Goal: Task Accomplishment & Management: Manage account settings

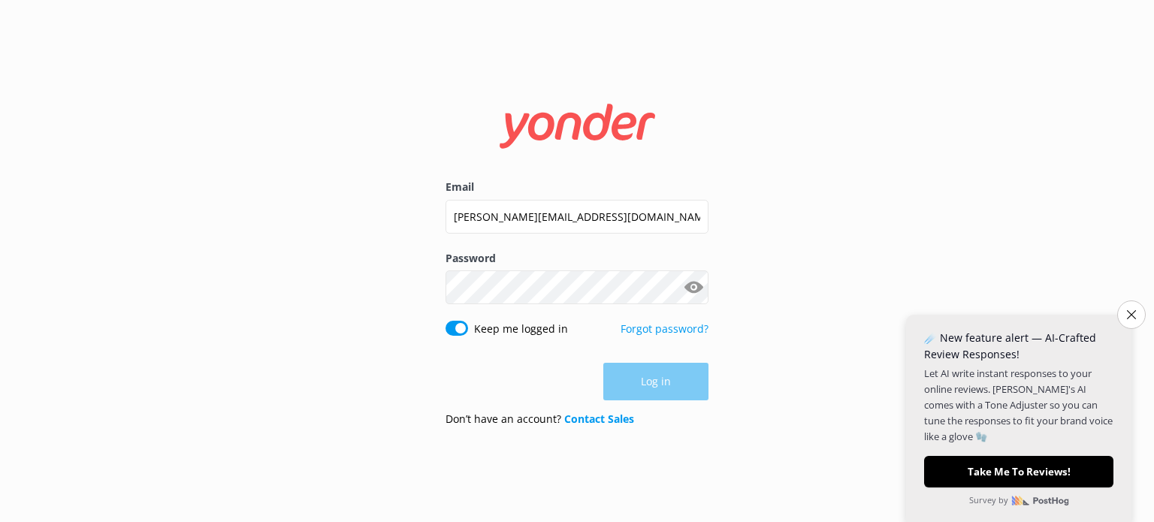
type input "[PERSON_NAME][EMAIL_ADDRESS][DOMAIN_NAME]"
click at [666, 391] on button "Log in" at bounding box center [655, 383] width 105 height 38
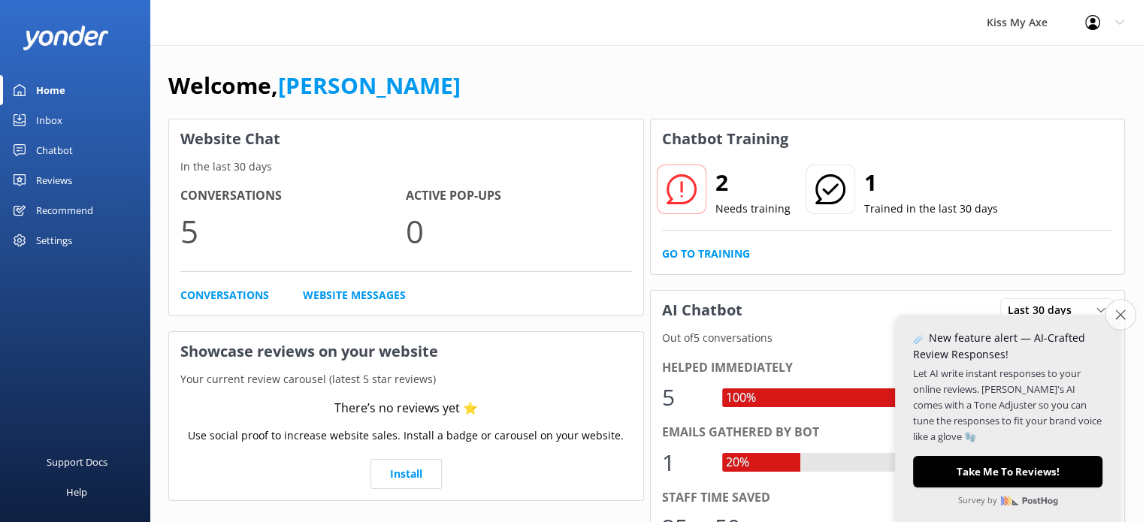
click at [1126, 318] on button "Close survey" at bounding box center [1121, 315] width 32 height 32
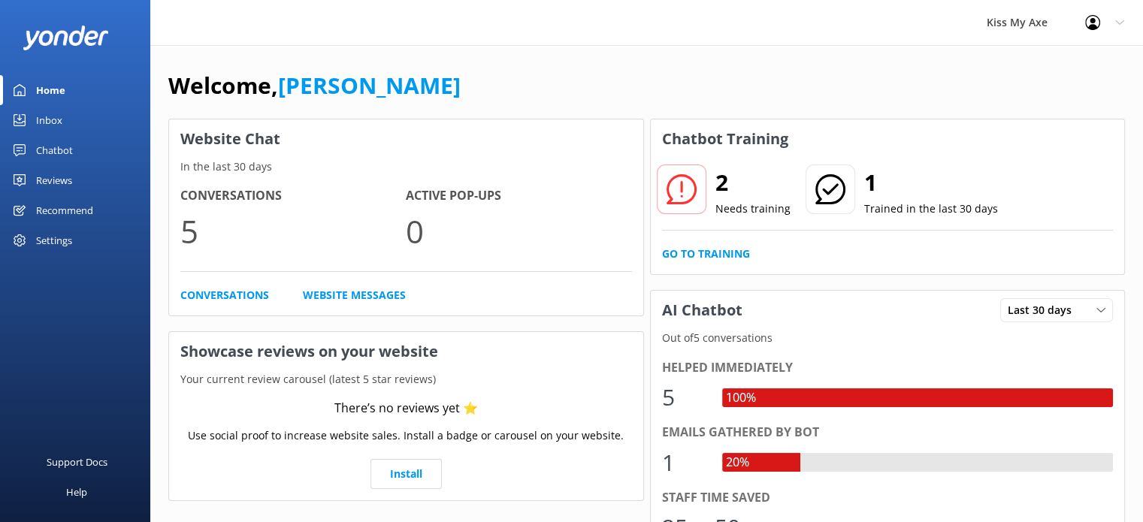
click at [57, 174] on div "Reviews" at bounding box center [54, 180] width 36 height 30
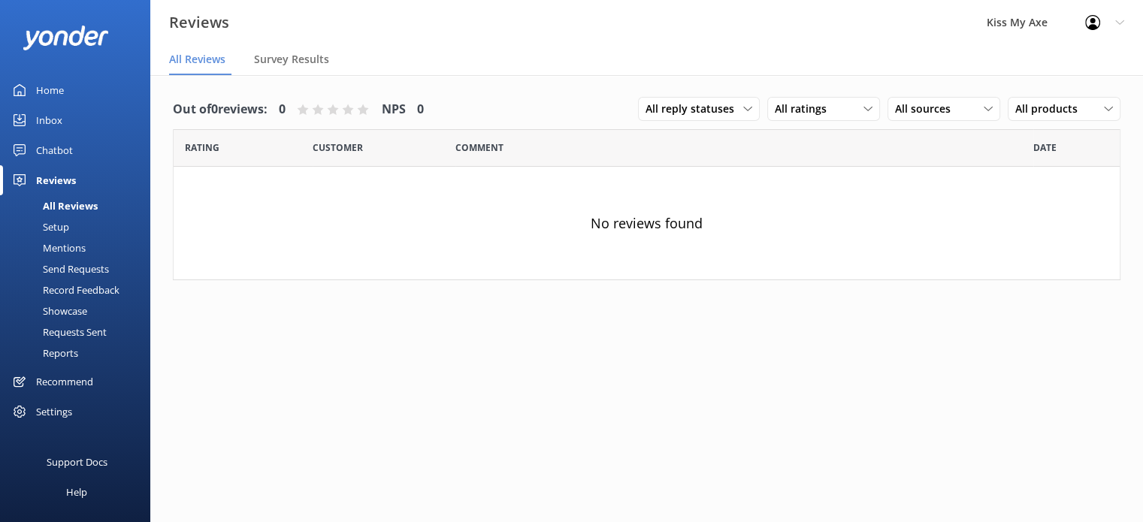
click at [53, 225] on div "Setup" at bounding box center [39, 226] width 60 height 21
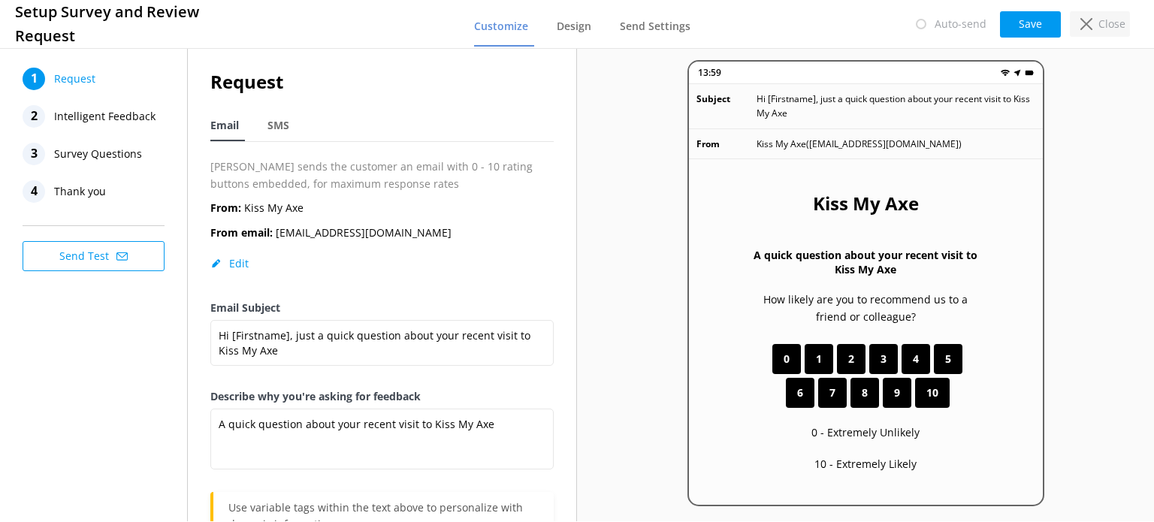
click at [1100, 21] on p "Close" at bounding box center [1112, 24] width 27 height 17
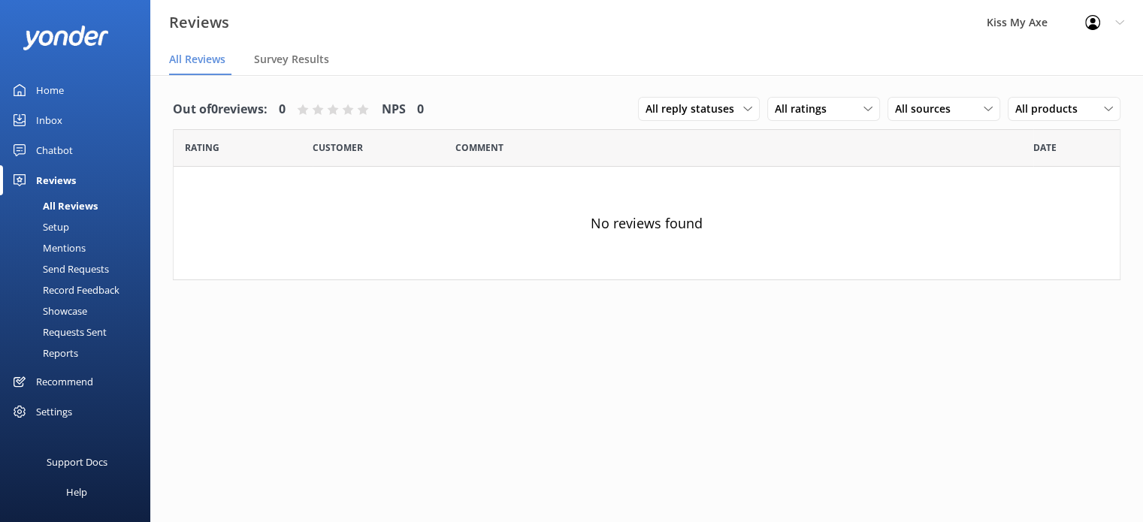
click at [60, 409] on div "Settings" at bounding box center [54, 412] width 36 height 30
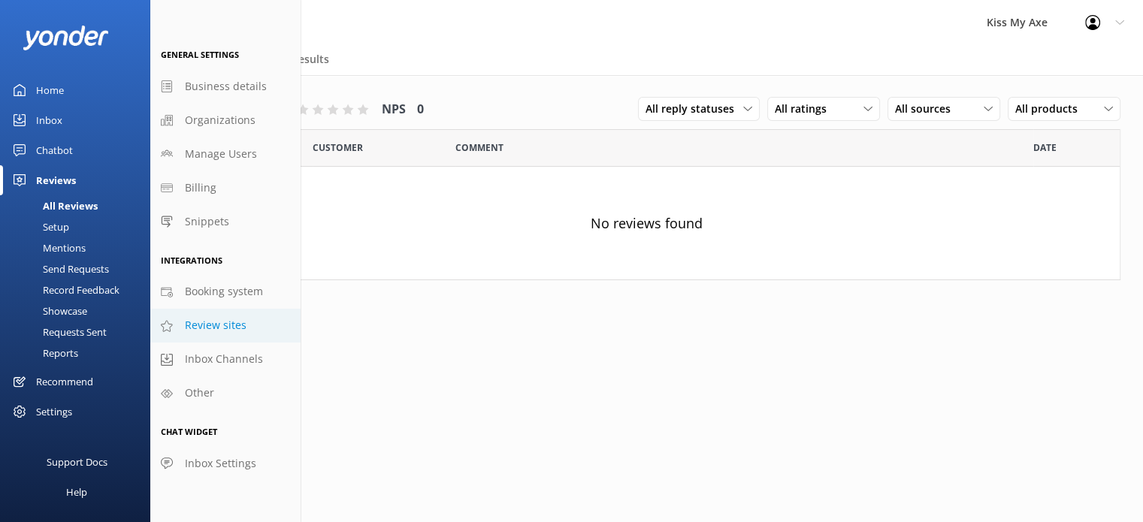
click at [209, 333] on span "Review sites" at bounding box center [216, 325] width 62 height 17
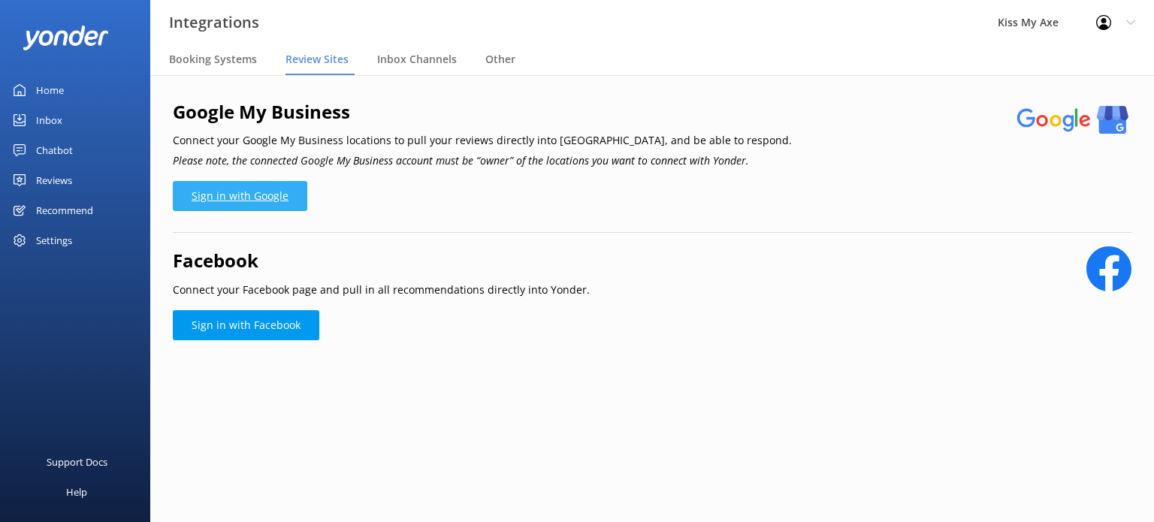
click at [246, 182] on link "Sign in with Google" at bounding box center [240, 196] width 134 height 30
click at [231, 201] on link "Sign in with Google" at bounding box center [240, 196] width 134 height 30
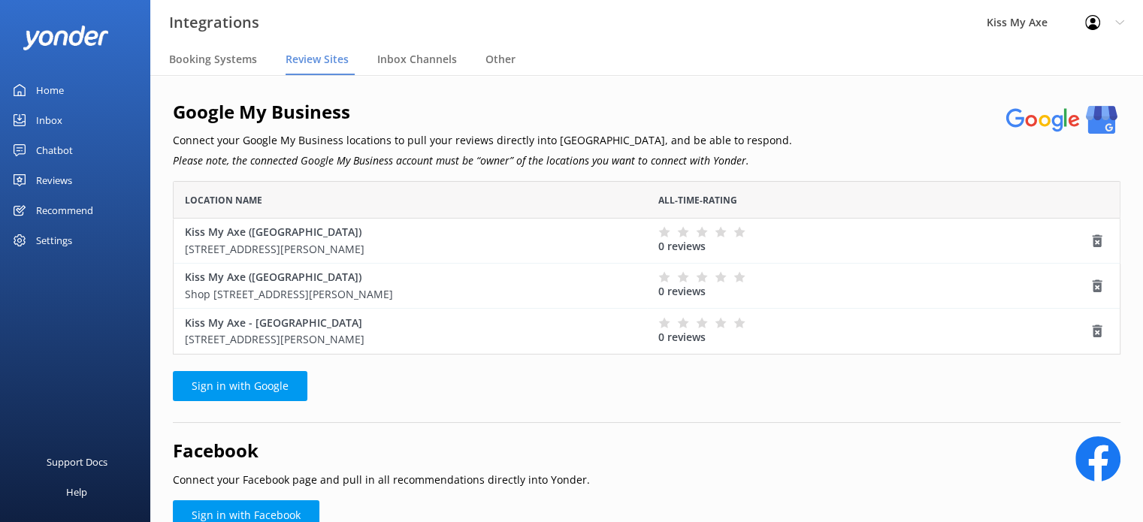
click at [56, 237] on div "Settings" at bounding box center [54, 240] width 36 height 30
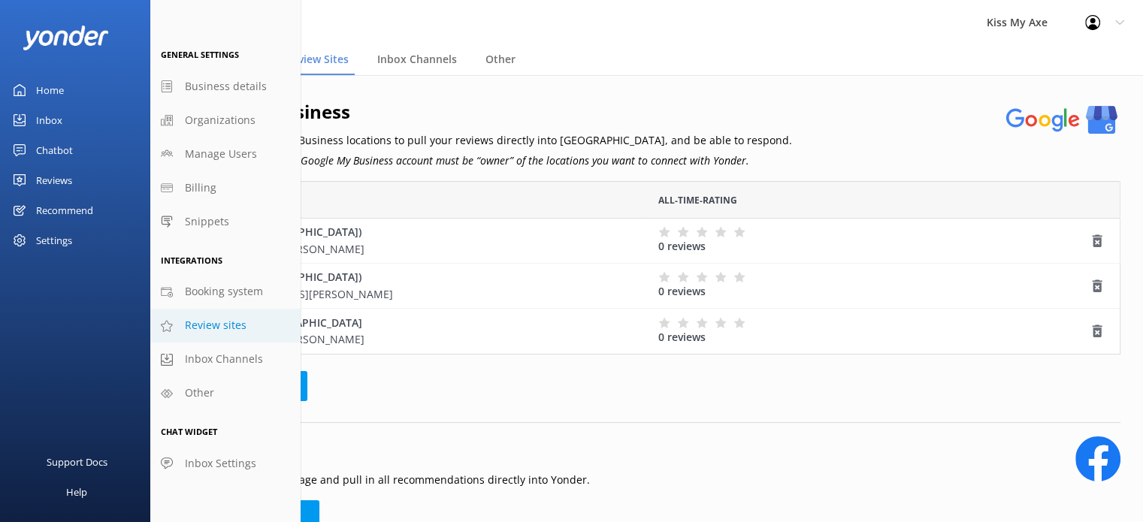
click at [213, 318] on span "Review sites" at bounding box center [216, 325] width 62 height 17
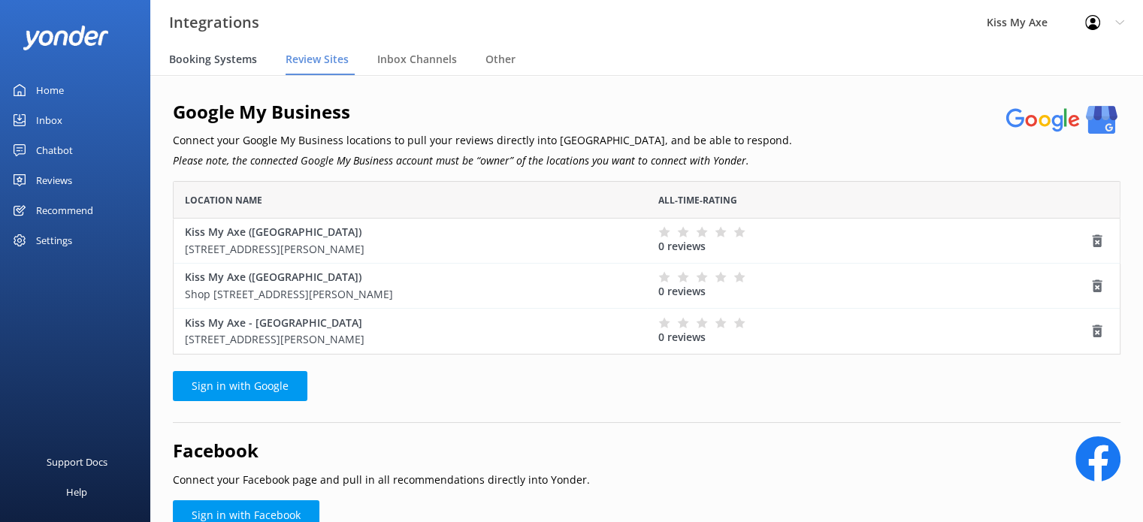
click at [237, 59] on span "Booking Systems" at bounding box center [213, 59] width 88 height 15
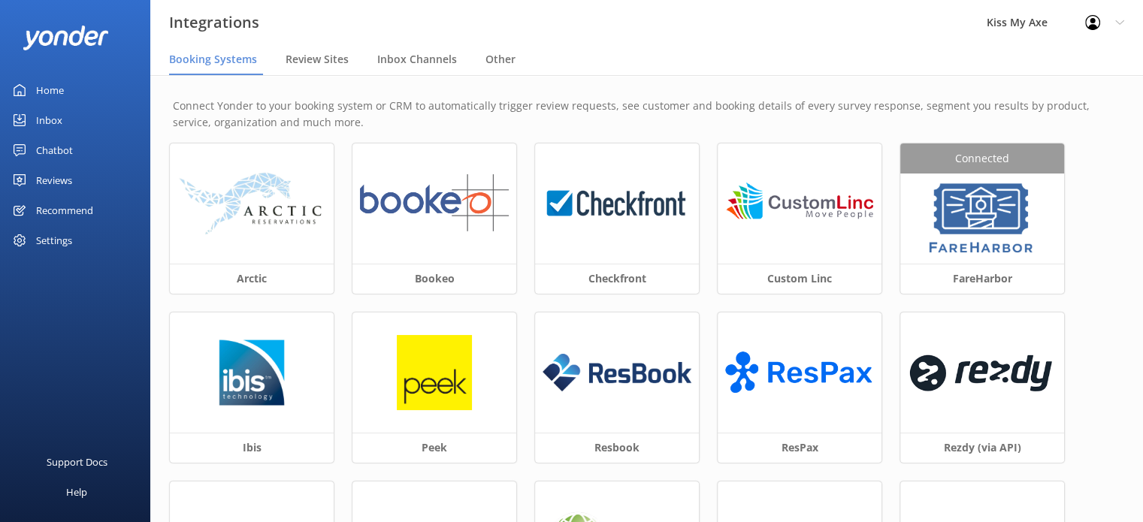
click at [518, 59] on nav "Booking Systems Review Sites Inbox Channels Other" at bounding box center [646, 60] width 993 height 30
click at [496, 56] on span "Other" at bounding box center [500, 59] width 30 height 15
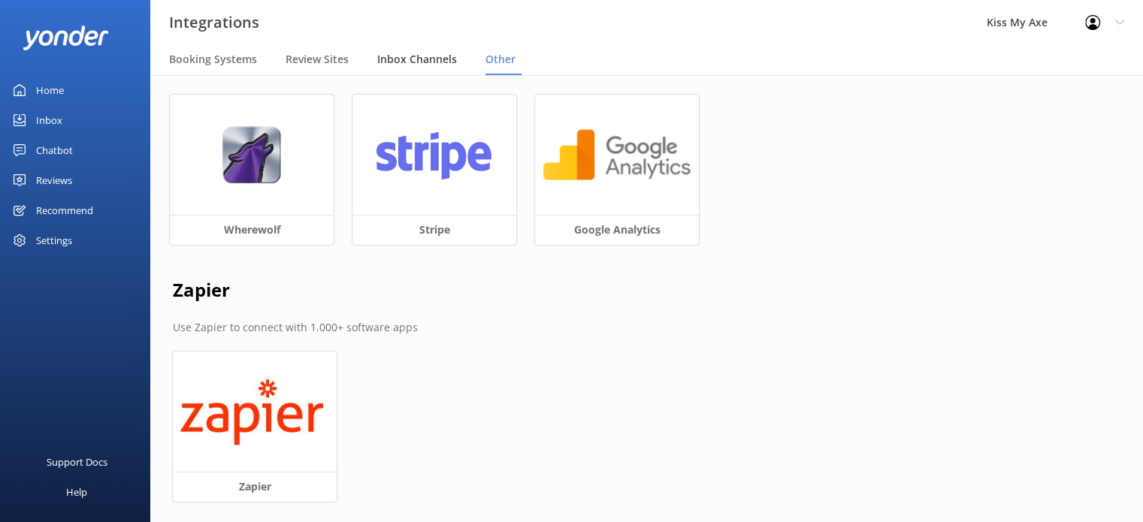
click at [400, 56] on span "Inbox Channels" at bounding box center [417, 59] width 80 height 15
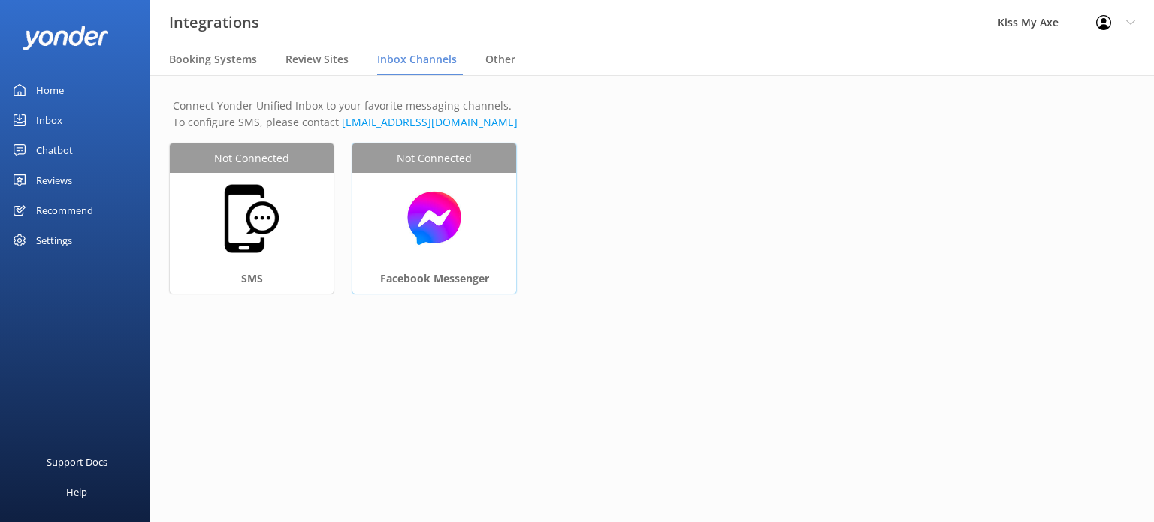
click at [464, 231] on img at bounding box center [434, 218] width 149 height 58
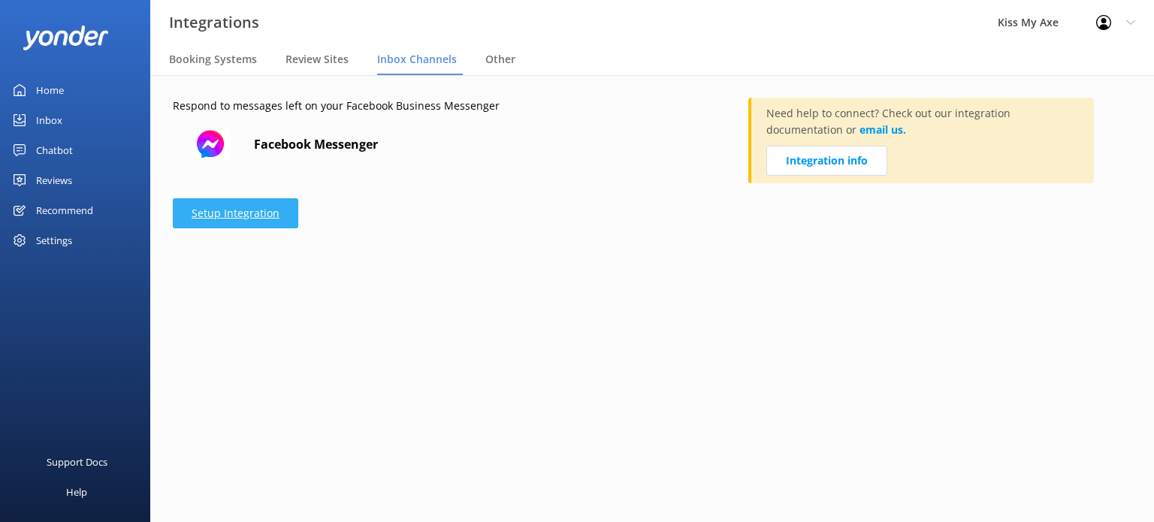
click at [247, 208] on link "Setup Integration" at bounding box center [235, 213] width 125 height 30
click at [500, 58] on span "Other" at bounding box center [500, 59] width 30 height 15
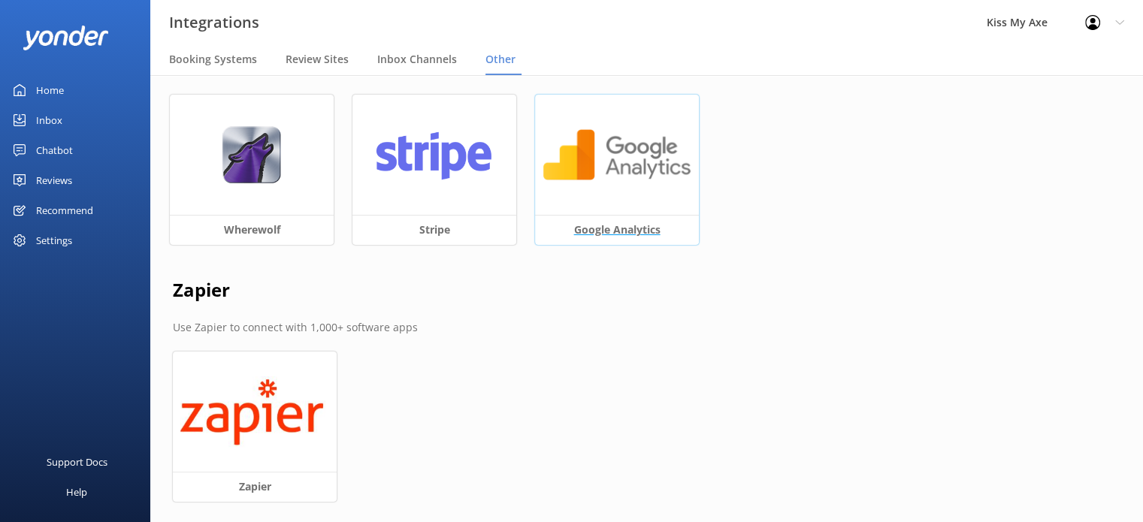
click at [634, 156] on img at bounding box center [616, 155] width 149 height 58
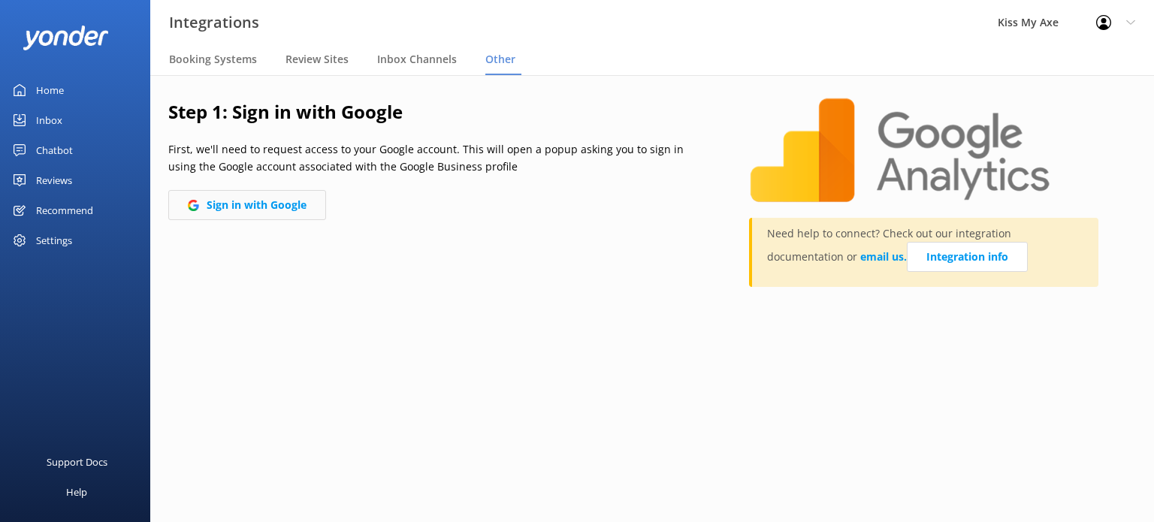
click at [245, 198] on button "Sign in with Google" at bounding box center [247, 205] width 158 height 30
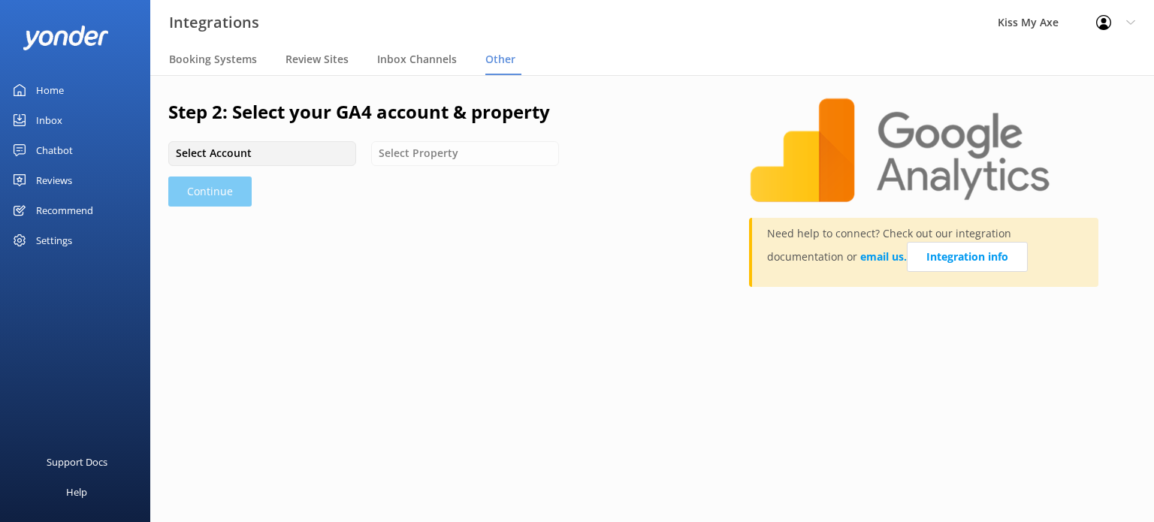
click at [311, 156] on div "Select Account" at bounding box center [262, 153] width 180 height 17
click at [428, 156] on div "Select Account Select Property" at bounding box center [439, 153] width 543 height 24
click at [263, 156] on div "Select Account" at bounding box center [262, 153] width 180 height 17
